Goal: Task Accomplishment & Management: Manage account settings

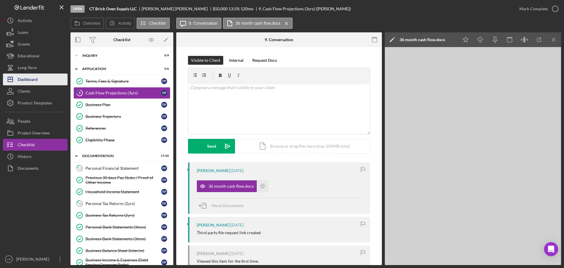
click at [37, 84] on div "Dashboard" at bounding box center [28, 79] width 20 height 13
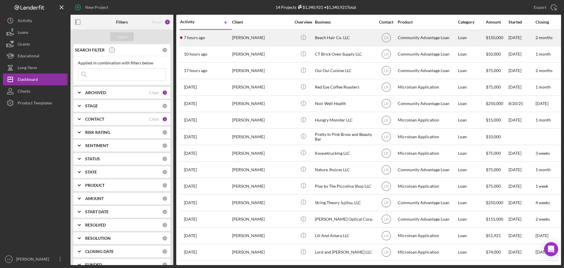
click at [283, 38] on div "[PERSON_NAME]" at bounding box center [261, 38] width 59 height 16
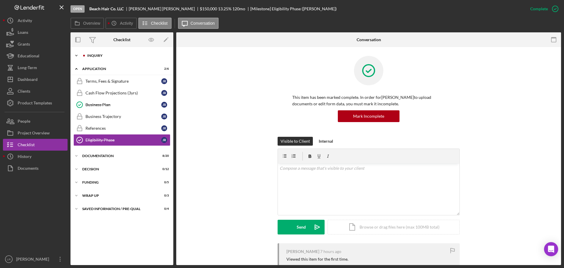
click at [105, 56] on div "Inquiry" at bounding box center [126, 56] width 79 height 4
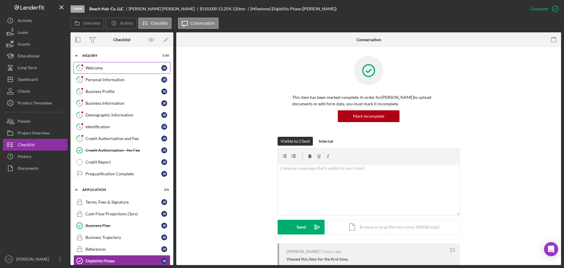
click at [120, 68] on div "Welcome" at bounding box center [124, 68] width 76 height 5
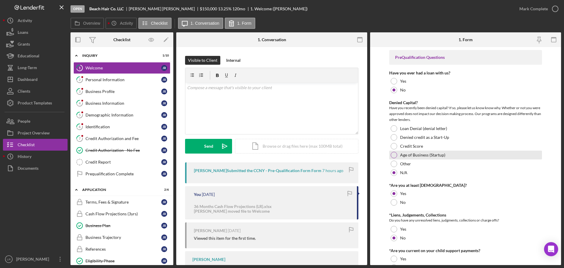
click at [410, 156] on label "Age of Business (Startup)" at bounding box center [422, 155] width 45 height 5
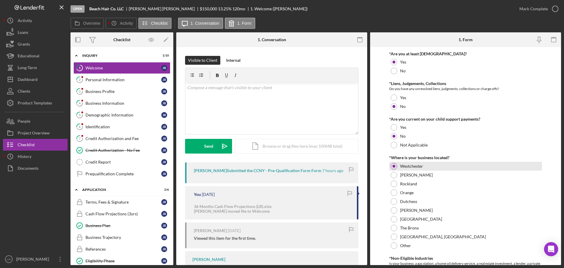
scroll to position [147, 0]
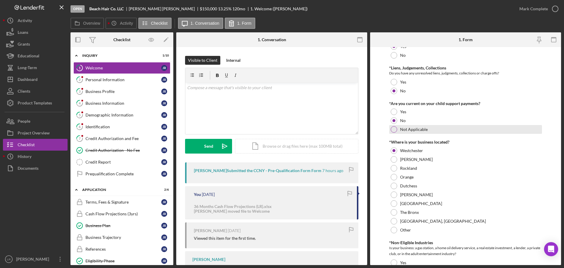
click at [413, 130] on label "Not Applicable" at bounding box center [414, 129] width 28 height 5
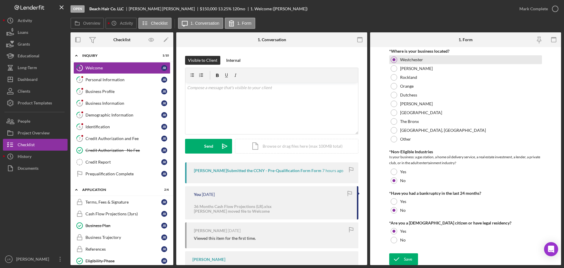
scroll to position [239, 0]
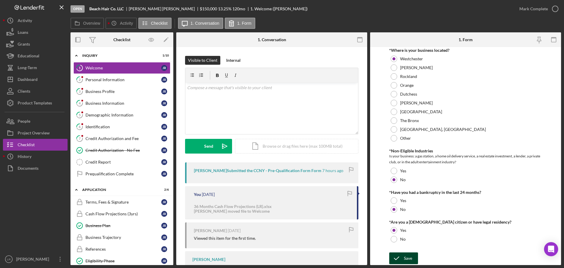
click at [408, 258] on div "Save" at bounding box center [408, 258] width 8 height 12
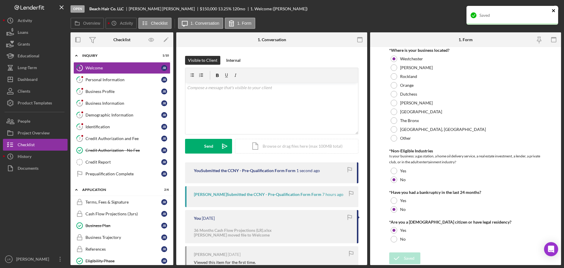
click at [554, 9] on icon "close" at bounding box center [554, 10] width 4 height 5
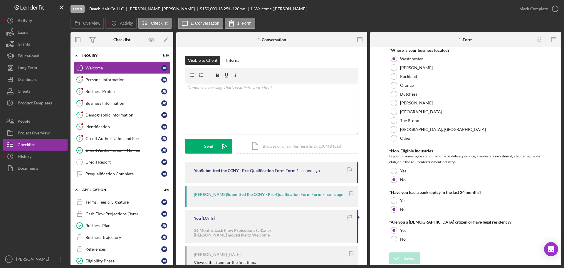
click at [557, 9] on div "Saved" at bounding box center [513, 18] width 94 height 26
click at [0, 0] on icon "button" at bounding box center [0, 0] width 0 height 0
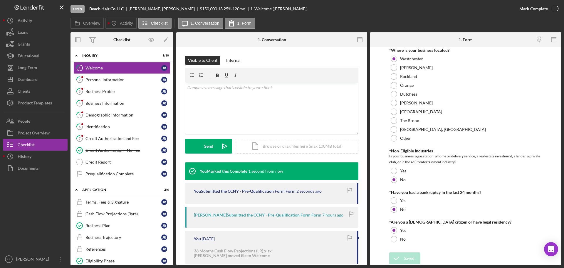
scroll to position [262, 0]
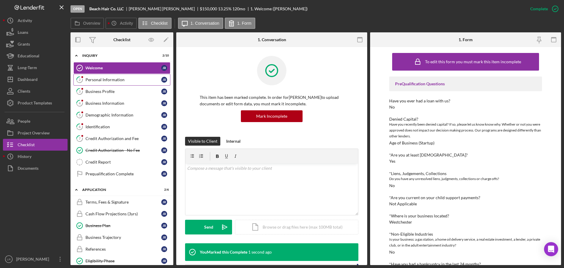
click at [103, 77] on div "Personal Information" at bounding box center [124, 79] width 76 height 5
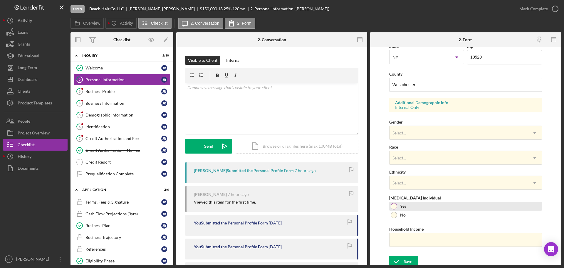
scroll to position [175, 0]
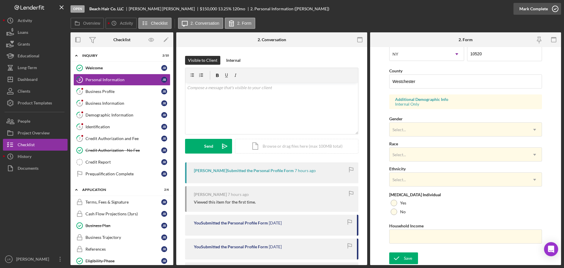
click at [542, 8] on div "Mark Complete" at bounding box center [534, 9] width 29 height 12
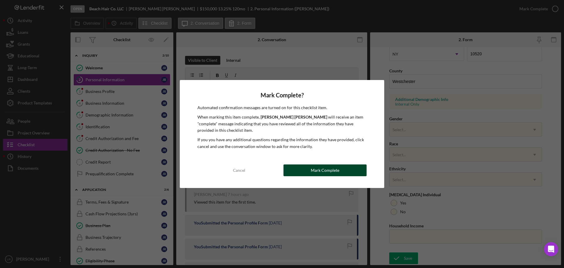
click at [328, 170] on div "Mark Complete" at bounding box center [325, 170] width 29 height 12
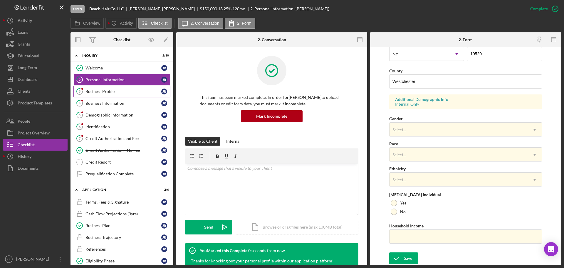
scroll to position [56, 0]
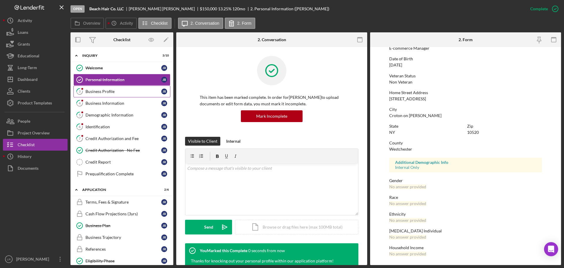
click at [101, 93] on div "Business Profile" at bounding box center [124, 91] width 76 height 5
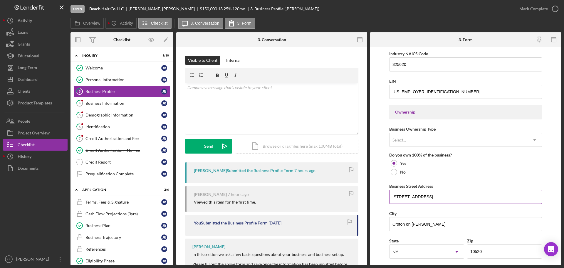
scroll to position [235, 0]
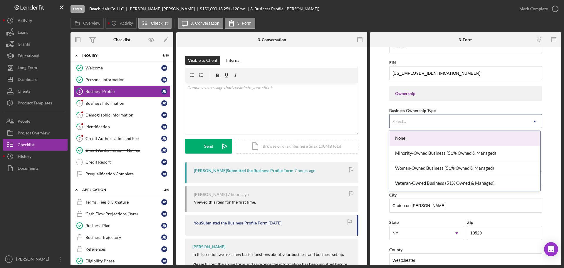
click at [419, 121] on div "Select..." at bounding box center [459, 122] width 138 height 14
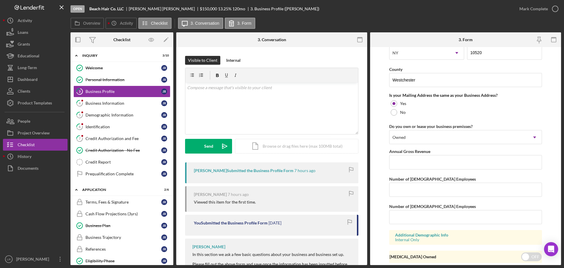
scroll to position [435, 0]
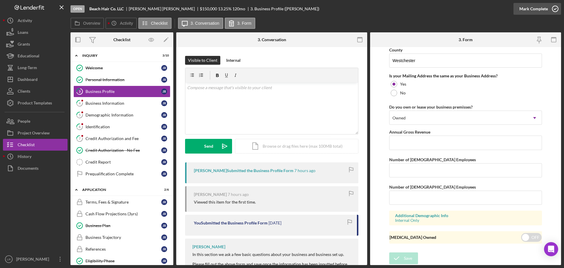
click at [549, 10] on icon "button" at bounding box center [555, 8] width 15 height 15
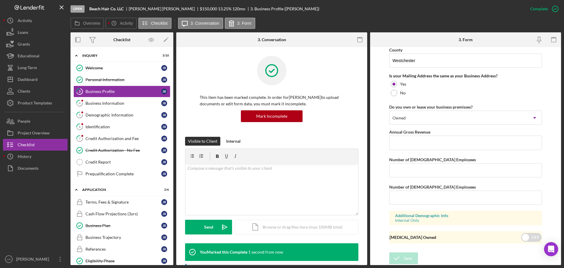
scroll to position [225, 0]
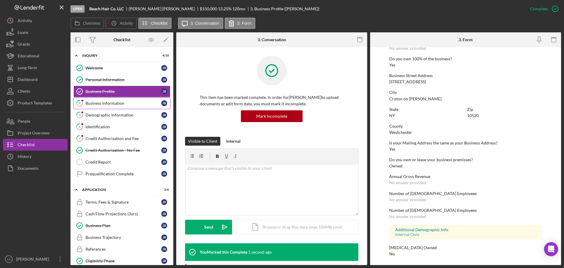
click at [85, 101] on icon "4" at bounding box center [79, 103] width 15 height 15
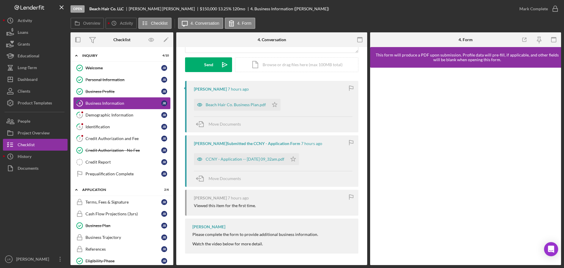
scroll to position [82, 0]
click at [225, 122] on span "Move Documents" at bounding box center [225, 123] width 32 height 5
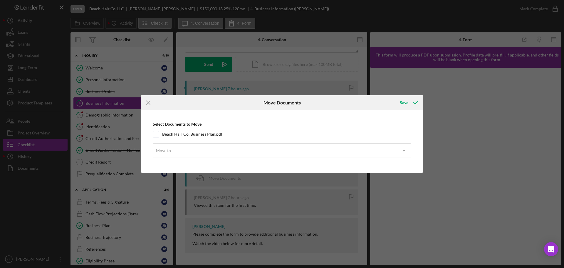
click at [196, 132] on label "Beach Hair Co. Business Plan.pdf" at bounding box center [192, 134] width 60 height 6
click at [193, 134] on label "Beach Hair Co. Business Plan.pdf" at bounding box center [192, 134] width 60 height 6
click at [159, 134] on input "Beach Hair Co. Business Plan.pdf" at bounding box center [156, 134] width 6 height 6
checkbox input "true"
click at [195, 154] on div "Move to" at bounding box center [275, 151] width 244 height 14
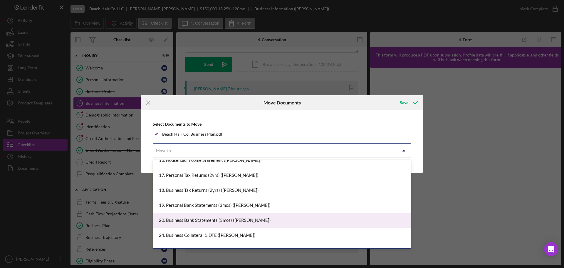
scroll to position [176, 0]
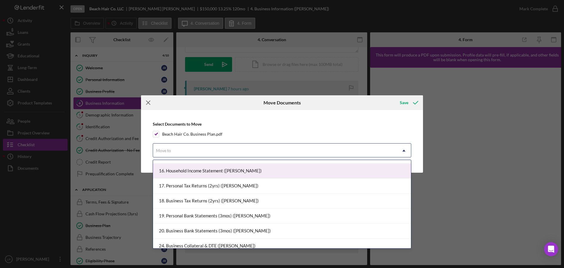
click at [150, 101] on line at bounding box center [148, 103] width 4 height 4
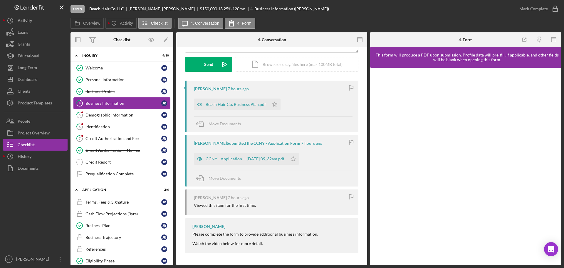
drag, startPoint x: 258, startPoint y: 158, endPoint x: 258, endPoint y: 154, distance: 4.1
click at [258, 158] on div "CCNY - Application -- [DATE] 09_32am.pdf" at bounding box center [245, 158] width 79 height 5
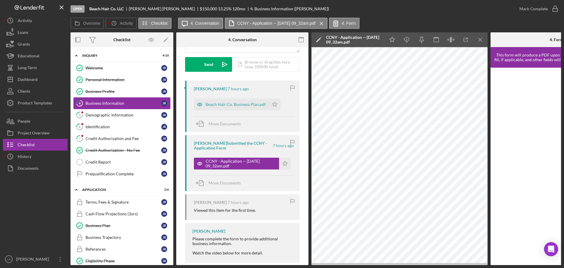
click at [318, 39] on icon "Icon/Edit" at bounding box center [319, 39] width 15 height 15
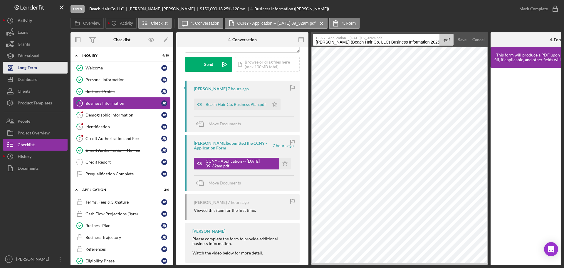
drag, startPoint x: 379, startPoint y: 42, endPoint x: 49, endPoint y: 62, distance: 330.2
click at [49, 62] on div "Open Beach Hair Co. LLC [PERSON_NAME] $150,000 $150,000 13.25 % 120 mo 4. Busin…" at bounding box center [282, 132] width 559 height 265
drag, startPoint x: 377, startPoint y: 41, endPoint x: 487, endPoint y: 22, distance: 111.6
click at [487, 22] on div "Overview Icon/History Activity Checklist Icon/Message 4. Conversation CCNY - Ap…" at bounding box center [316, 141] width 491 height 247
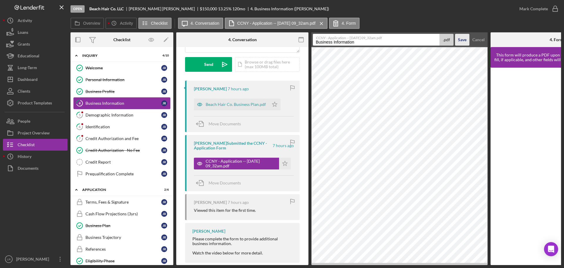
type input "Business Information"
click at [460, 39] on div "Save" at bounding box center [462, 40] width 9 height 12
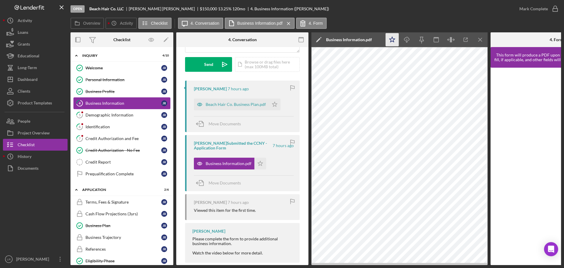
click at [394, 40] on polygon "button" at bounding box center [393, 39] width 6 height 5
click at [406, 39] on icon "Icon/Download" at bounding box center [407, 39] width 13 height 13
click at [553, 9] on icon "button" at bounding box center [555, 8] width 15 height 15
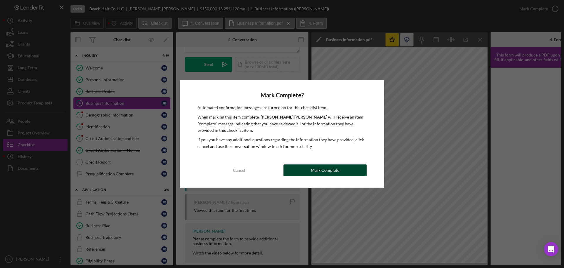
click at [322, 169] on div "Mark Complete" at bounding box center [325, 170] width 29 height 12
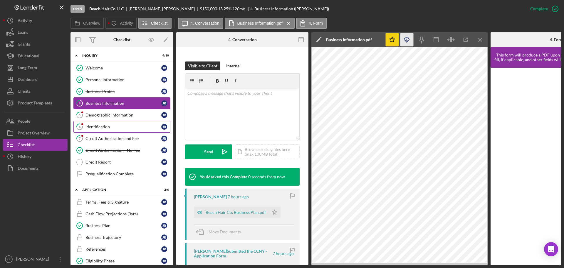
scroll to position [169, 0]
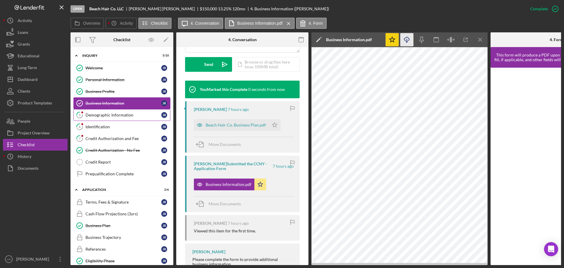
click at [91, 117] on div "Demographic Information" at bounding box center [124, 115] width 76 height 5
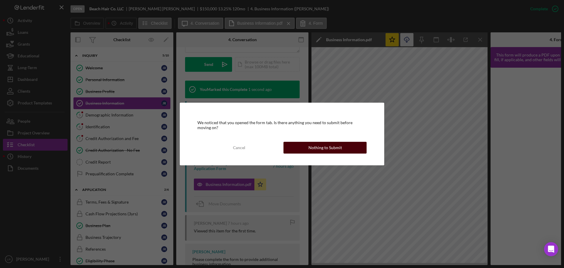
click at [320, 147] on div "Nothing to Submit" at bounding box center [326, 148] width 34 height 12
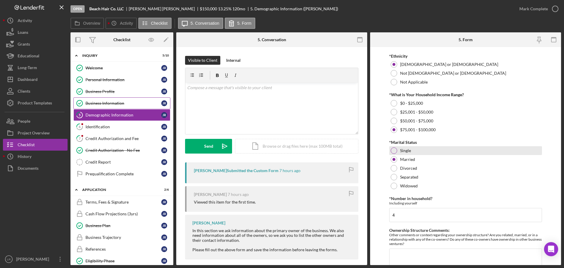
scroll to position [238, 0]
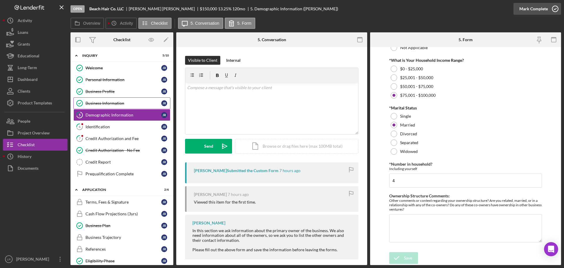
click at [545, 6] on div "Mark Complete" at bounding box center [534, 9] width 29 height 12
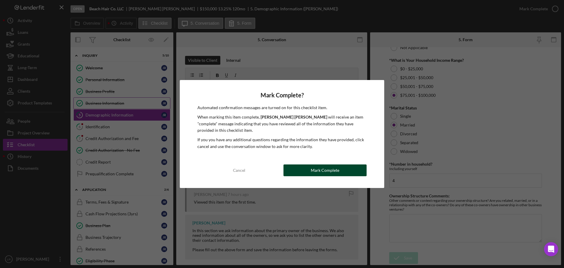
click at [338, 170] on div "Mark Complete" at bounding box center [325, 170] width 29 height 12
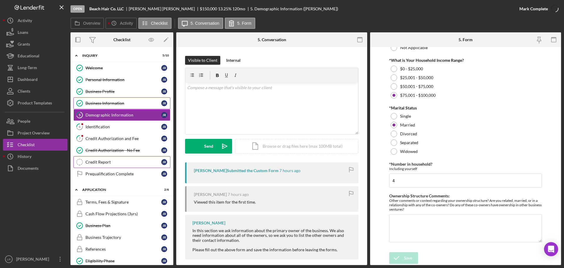
scroll to position [261, 0]
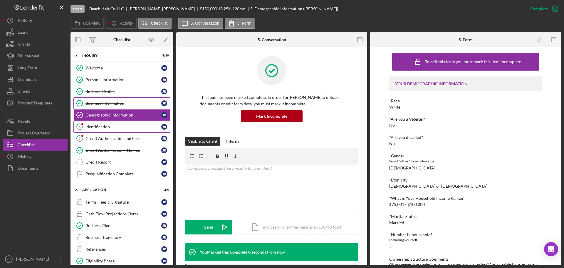
click at [92, 128] on div "Identification" at bounding box center [124, 126] width 76 height 5
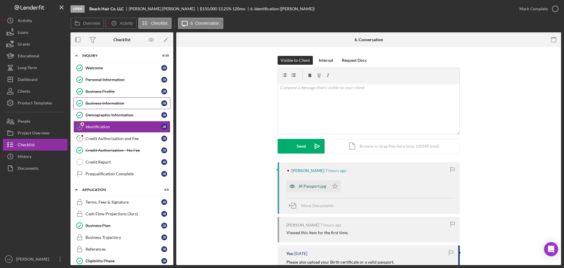
click at [304, 188] on div "JR Passport.jpg" at bounding box center [312, 186] width 28 height 5
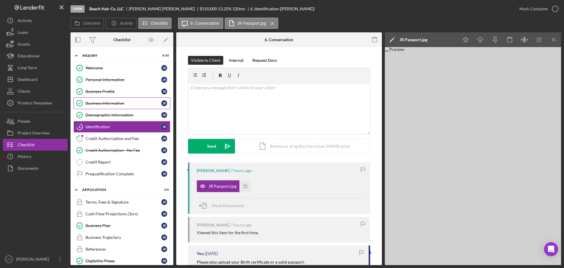
click at [391, 41] on polygon at bounding box center [392, 40] width 4 height 4
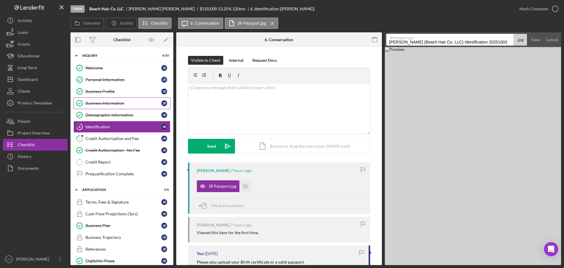
click at [453, 42] on input "[PERSON_NAME] (Beach Hair Co. LLC) Identification 20251003" at bounding box center [450, 40] width 127 height 12
drag, startPoint x: 499, startPoint y: 42, endPoint x: 139, endPoint y: 37, distance: 359.9
click at [139, 37] on div "Overview Internal Workflow Stage Open Icon/Dropdown Arrow Archive (can unarchiv…" at bounding box center [316, 148] width 491 height 233
type input "ID - Passport"
click at [536, 41] on div "Save" at bounding box center [536, 40] width 9 height 12
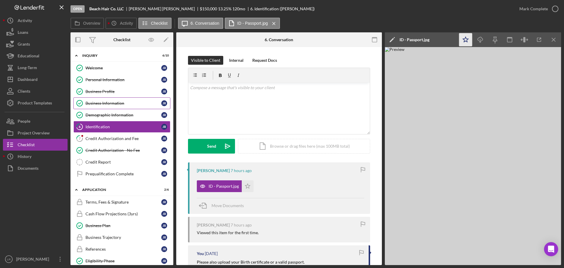
click at [467, 41] on icon "Icon/Star" at bounding box center [466, 39] width 13 height 13
click at [479, 41] on icon "Icon/Download" at bounding box center [480, 39] width 13 height 13
click at [554, 7] on icon "button" at bounding box center [555, 8] width 15 height 15
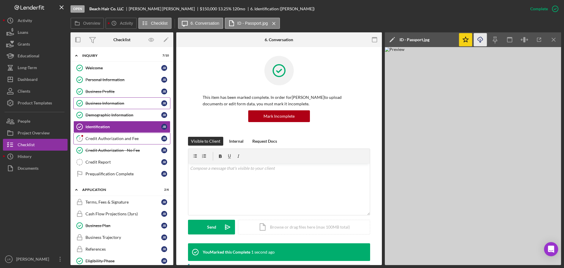
click at [107, 138] on div "Credit Authorization and Fee" at bounding box center [124, 138] width 76 height 5
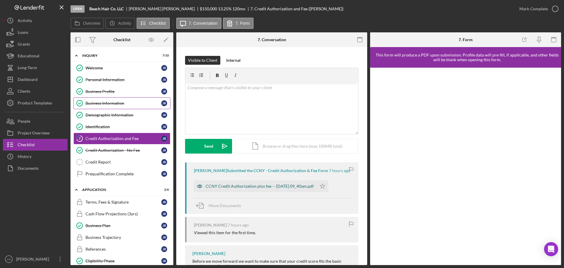
click at [256, 186] on div "CCNY Credit Authorization plus fee -- [DATE] 09_40am.pdf" at bounding box center [260, 186] width 108 height 5
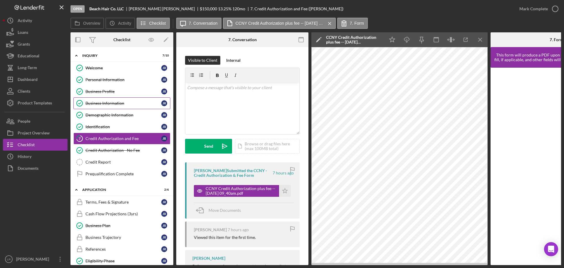
click at [319, 39] on polygon at bounding box center [318, 40] width 4 height 4
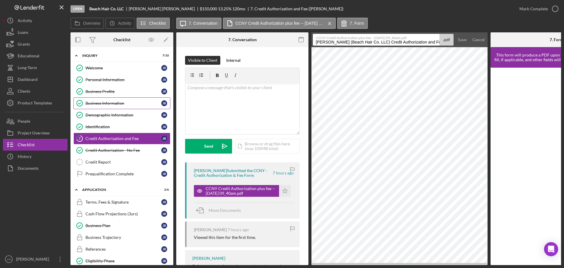
drag, startPoint x: 380, startPoint y: 41, endPoint x: 0, endPoint y: 42, distance: 379.8
click at [0, 42] on div "Open Beach Hair Co. LLC [PERSON_NAME] $150,000 $150,000 13.25 % 120 mo 7. Credi…" at bounding box center [282, 134] width 564 height 268
type input "Credit Authorization and Fee 20251003"
click at [456, 39] on button "Save" at bounding box center [462, 40] width 14 height 12
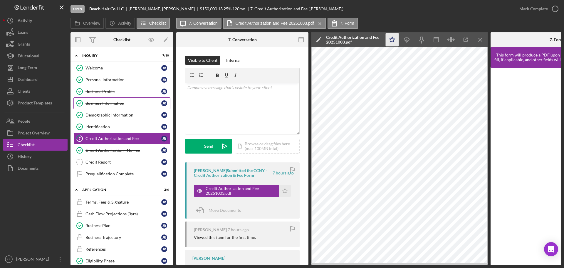
click at [395, 39] on polygon "button" at bounding box center [393, 39] width 6 height 5
click at [408, 40] on icon "Icon/Download" at bounding box center [407, 39] width 13 height 13
drag, startPoint x: 104, startPoint y: 165, endPoint x: 107, endPoint y: 155, distance: 10.5
click at [104, 165] on link "Credit Report Credit Report J R" at bounding box center [121, 162] width 97 height 12
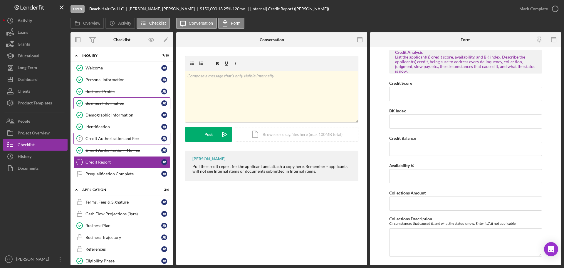
click at [116, 138] on div "Credit Authorization and Fee" at bounding box center [124, 138] width 76 height 5
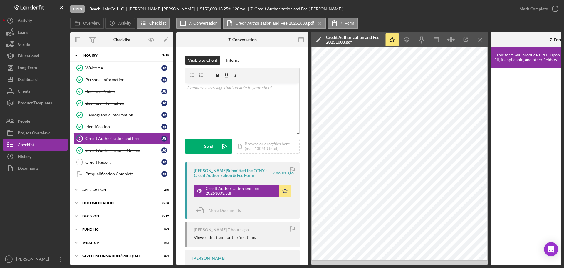
scroll to position [2, 0]
click at [517, 8] on button "Mark Complete" at bounding box center [538, 9] width 48 height 12
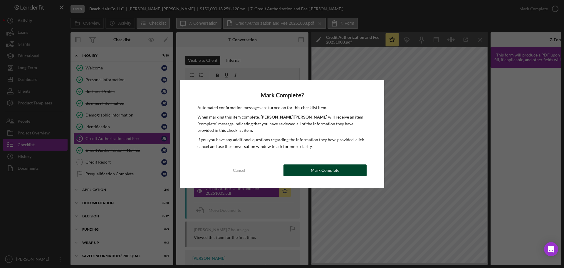
click at [343, 172] on button "Mark Complete" at bounding box center [325, 170] width 83 height 12
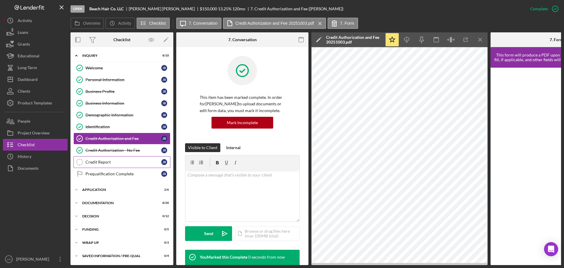
click at [94, 160] on div "Credit Report" at bounding box center [124, 162] width 76 height 5
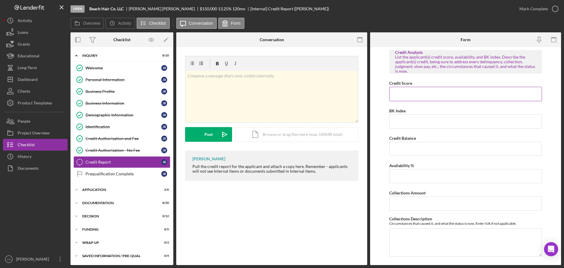
click at [420, 98] on input "Credit Score" at bounding box center [466, 94] width 153 height 14
type input "763"
click at [410, 125] on input "BK Index" at bounding box center [466, 121] width 153 height 14
type input "472"
click at [432, 156] on input "Credit Balance" at bounding box center [466, 149] width 153 height 14
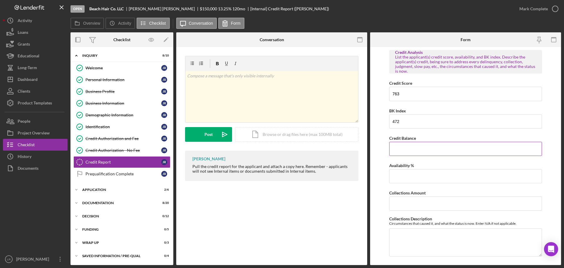
click at [417, 150] on input "Credit Balance" at bounding box center [466, 149] width 153 height 14
type input "$56,568"
click at [406, 183] on input "Availability %" at bounding box center [466, 176] width 153 height 14
type input "12%"
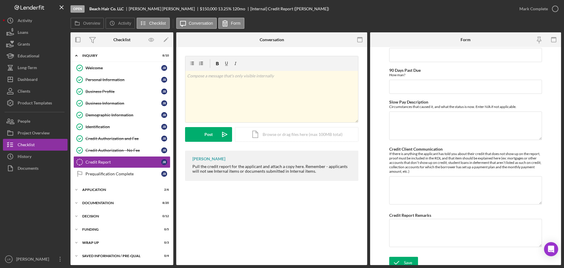
scroll to position [417, 0]
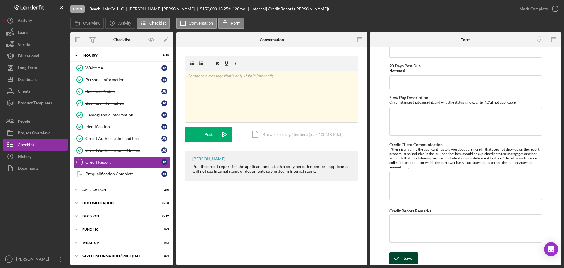
click at [411, 255] on div "Save" at bounding box center [408, 258] width 8 height 12
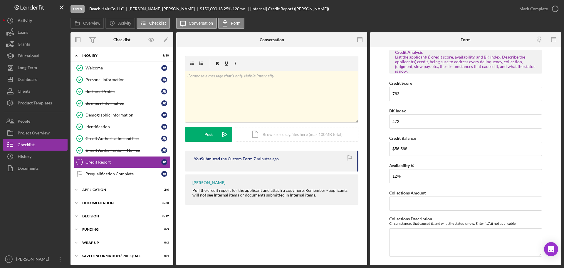
scroll to position [0, 0]
click at [303, 138] on div "Icon/Document Browse or drag files here (max 100MB total) Tap to choose files o…" at bounding box center [296, 134] width 123 height 15
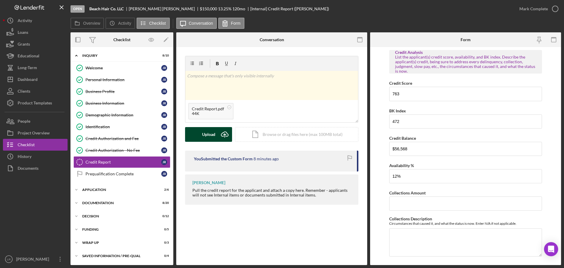
click at [210, 137] on div "Upload" at bounding box center [208, 134] width 13 height 15
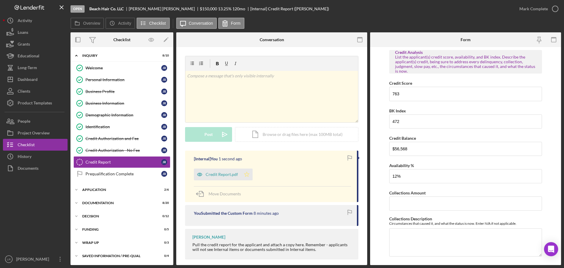
click at [248, 175] on icon "Icon/Star" at bounding box center [247, 174] width 12 height 12
click at [113, 173] on div "Prequalification Complete" at bounding box center [124, 173] width 76 height 5
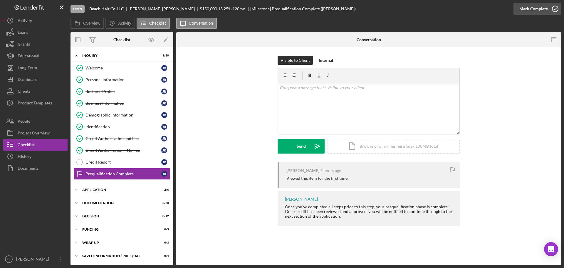
click at [540, 8] on div "Mark Complete" at bounding box center [534, 9] width 29 height 12
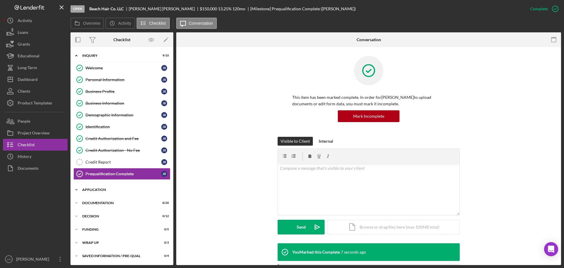
click at [103, 189] on div "Application" at bounding box center [124, 190] width 84 height 4
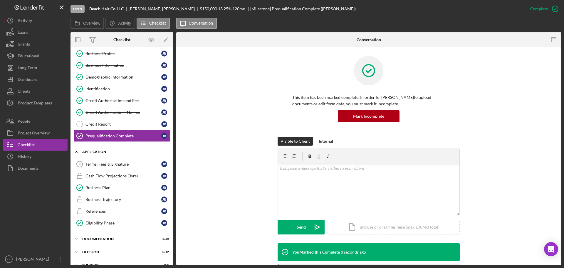
scroll to position [59, 0]
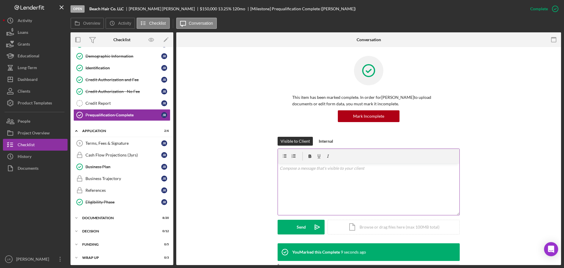
click at [360, 173] on div "v Color teal Color pink Remove color Add row above Add row below Add column bef…" at bounding box center [369, 188] width 182 height 51
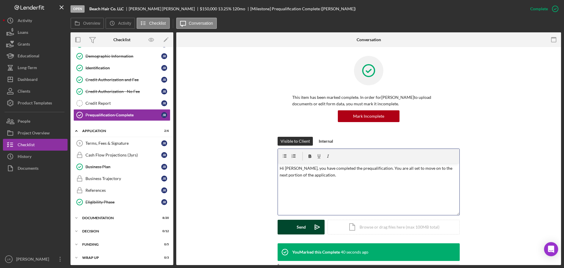
click at [300, 229] on div "Send" at bounding box center [301, 227] width 9 height 15
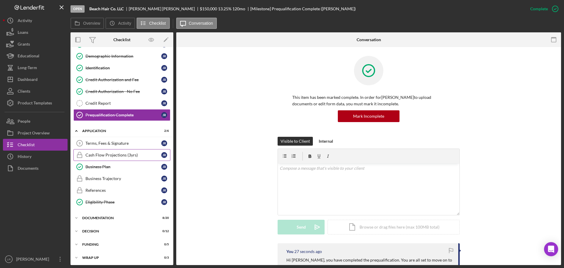
drag, startPoint x: 108, startPoint y: 155, endPoint x: 137, endPoint y: 156, distance: 29.4
click at [108, 155] on div "Cash Flow Projections (3yrs)" at bounding box center [124, 155] width 76 height 5
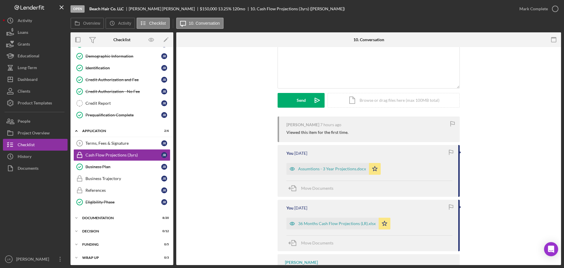
scroll to position [118, 0]
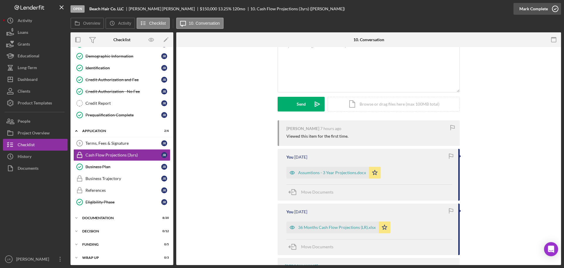
click at [558, 6] on icon "button" at bounding box center [555, 8] width 15 height 15
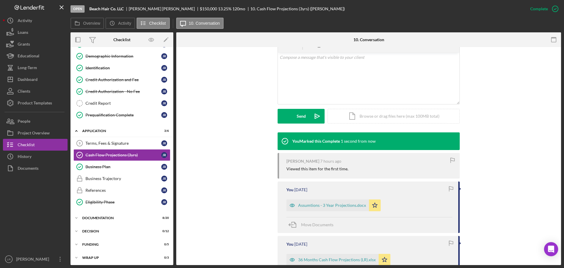
scroll to position [123, 0]
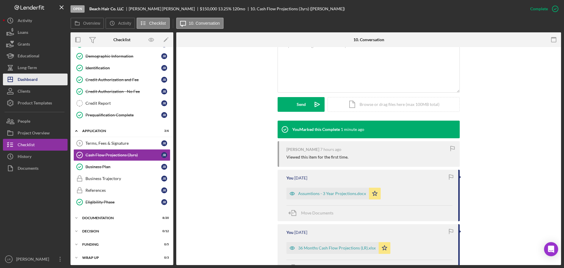
click at [38, 80] on div "Dashboard" at bounding box center [28, 79] width 20 height 13
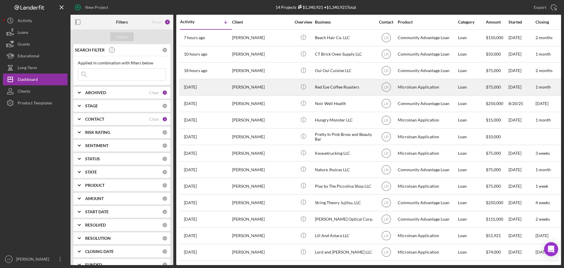
click at [264, 86] on div "[PERSON_NAME]" at bounding box center [261, 87] width 59 height 16
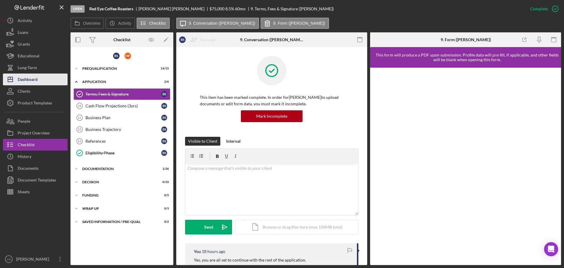
click at [32, 80] on div "Dashboard" at bounding box center [28, 79] width 20 height 13
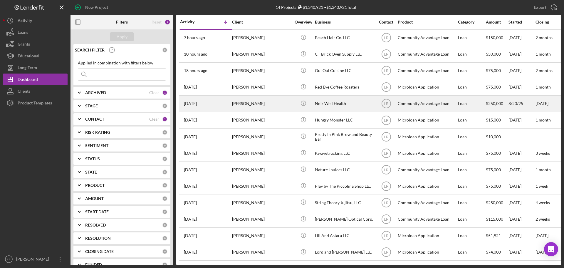
click at [326, 101] on div "Noir Well Health" at bounding box center [344, 104] width 59 height 16
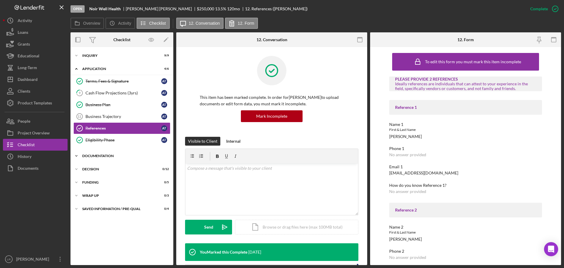
click at [95, 157] on div "Documentation" at bounding box center [124, 156] width 84 height 4
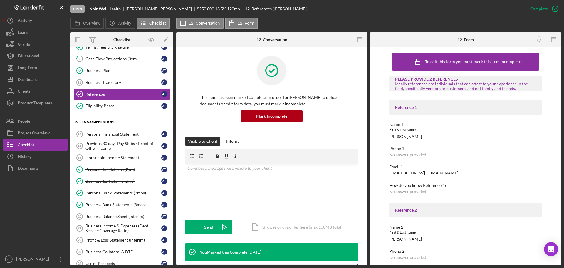
scroll to position [29, 0]
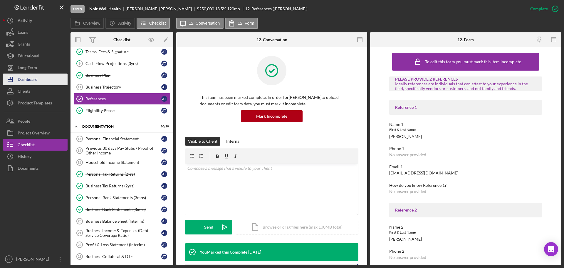
click at [38, 78] on div "Dashboard" at bounding box center [28, 79] width 20 height 13
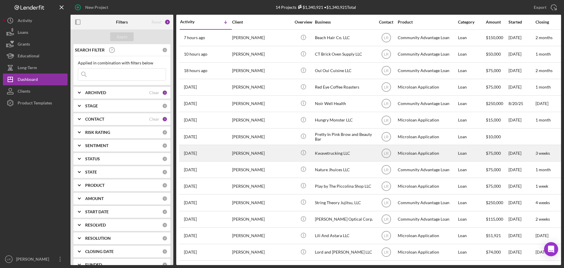
click at [268, 153] on div "[PERSON_NAME]" at bounding box center [261, 153] width 59 height 16
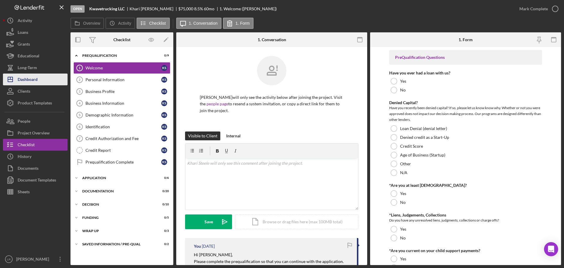
click at [32, 79] on div "Dashboard" at bounding box center [28, 79] width 20 height 13
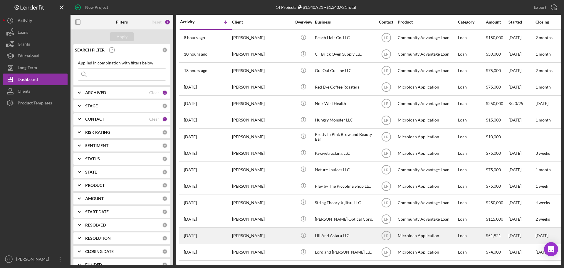
scroll to position [3, 0]
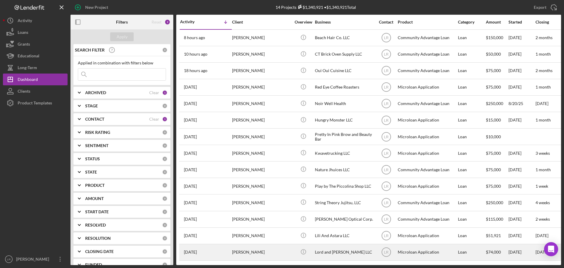
click at [371, 246] on div "Lord and [PERSON_NAME] LLC" at bounding box center [344, 252] width 59 height 16
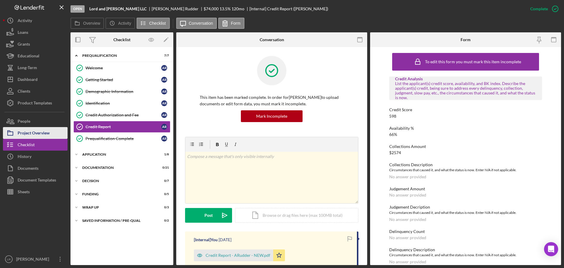
drag, startPoint x: 39, startPoint y: 135, endPoint x: 44, endPoint y: 130, distance: 6.7
click at [39, 135] on div "Project Overview" at bounding box center [34, 133] width 32 height 13
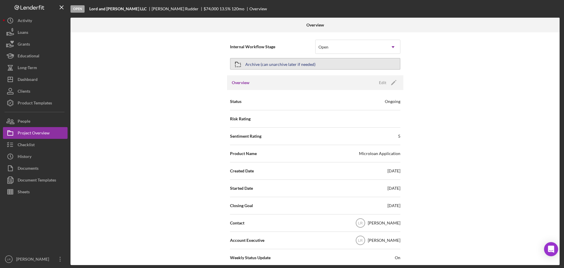
click at [294, 64] on div "Archive (can unarchive later if needed)" at bounding box center [280, 64] width 70 height 11
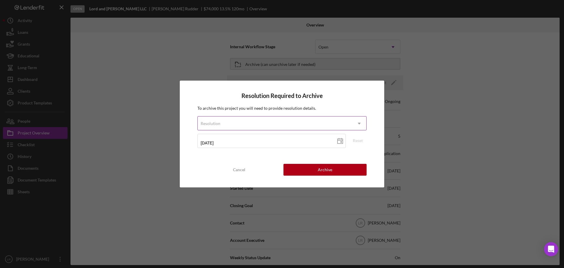
click at [241, 123] on div "Resolution" at bounding box center [275, 124] width 155 height 14
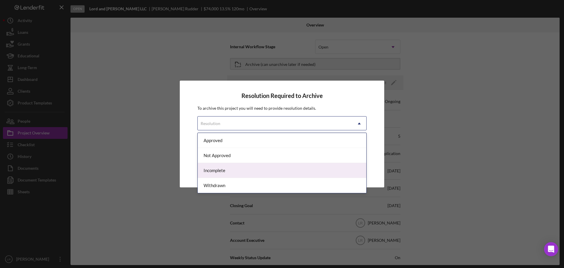
click at [238, 172] on div "Incomplete" at bounding box center [282, 170] width 169 height 15
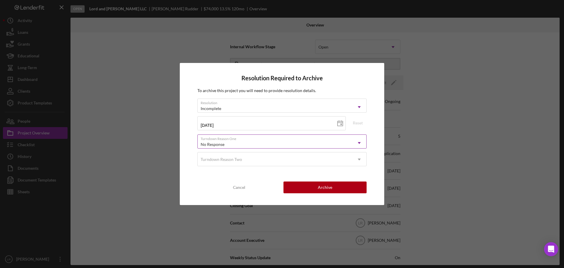
click at [227, 141] on div "No Response" at bounding box center [275, 145] width 155 height 14
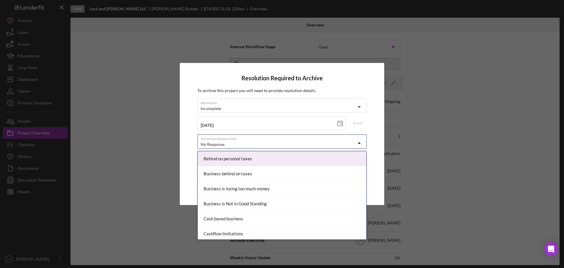
click at [230, 141] on div "No Response" at bounding box center [275, 145] width 155 height 14
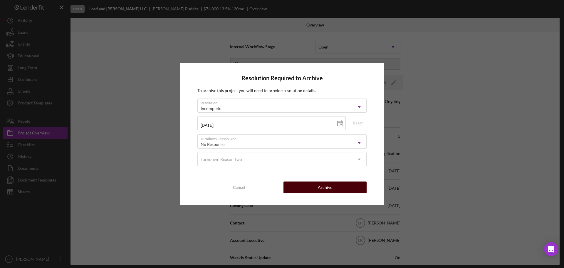
click at [325, 188] on div "Archive" at bounding box center [325, 187] width 14 height 12
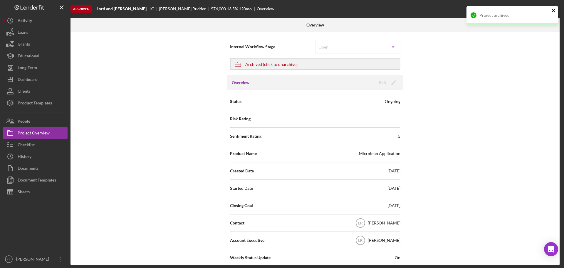
click at [554, 10] on icon "close" at bounding box center [553, 10] width 3 height 3
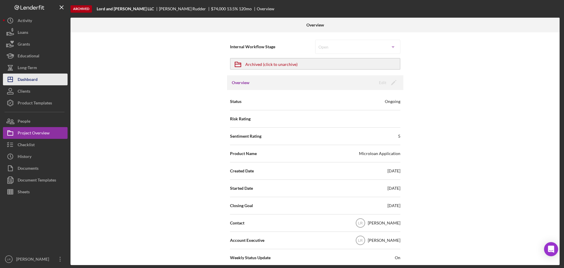
click at [41, 80] on button "Icon/Dashboard Dashboard" at bounding box center [35, 79] width 65 height 12
